Goal: Information Seeking & Learning: Learn about a topic

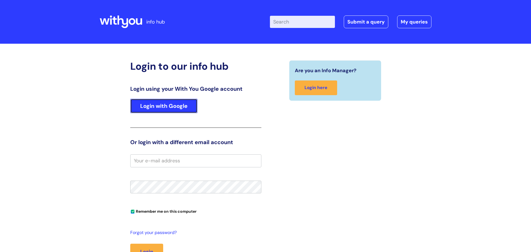
click at [166, 109] on link "Login with Google" at bounding box center [163, 106] width 67 height 14
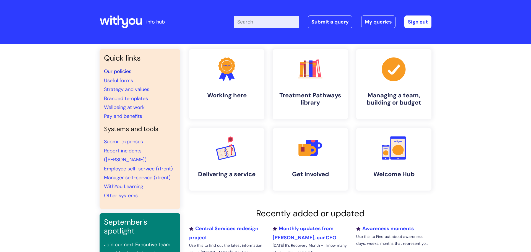
click at [114, 74] on link "Our policies" at bounding box center [117, 71] width 27 height 7
click at [256, 23] on input "Enter your search term here..." at bounding box center [266, 22] width 65 height 12
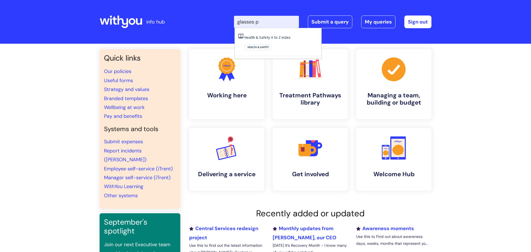
type input "glasses"
click at [251, 63] on link "Benefits" at bounding box center [251, 65] width 14 height 5
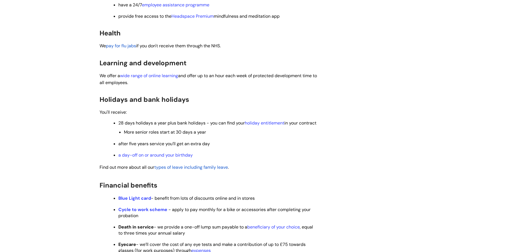
scroll to position [191, 0]
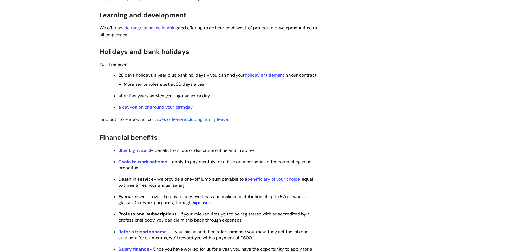
click at [202, 205] on link "expenses" at bounding box center [200, 203] width 19 height 6
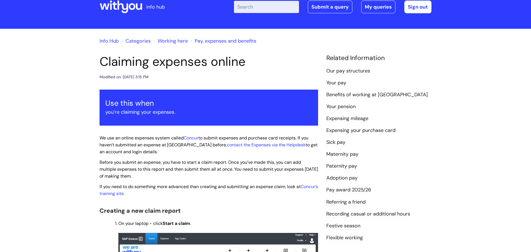
scroll to position [15, 0]
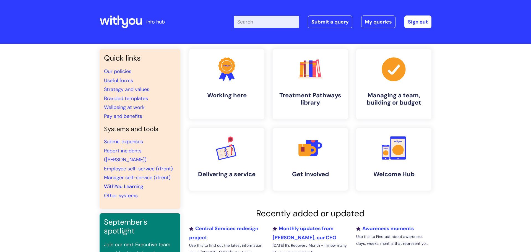
click at [134, 183] on link "WithYou Learning" at bounding box center [123, 186] width 39 height 7
